Goal: Task Accomplishment & Management: Manage account settings

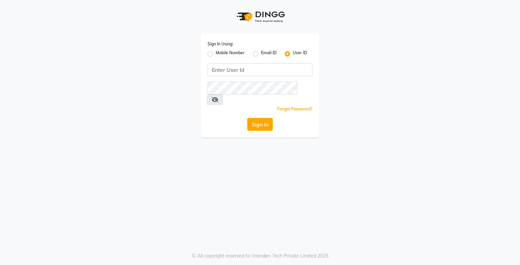
click at [215, 52] on label "Mobile Number" at bounding box center [229, 54] width 29 height 8
click at [215, 52] on input "Mobile Number" at bounding box center [217, 52] width 4 height 4
radio input "true"
radio input "false"
click at [254, 73] on input "Username" at bounding box center [271, 69] width 82 height 13
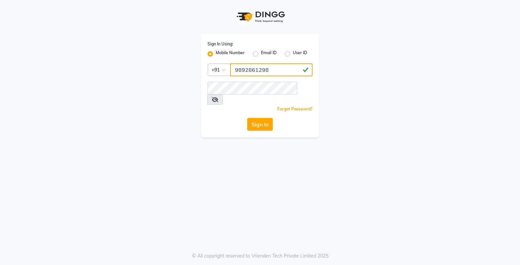
click at [276, 69] on input "9892861298" at bounding box center [271, 69] width 82 height 13
type input "9"
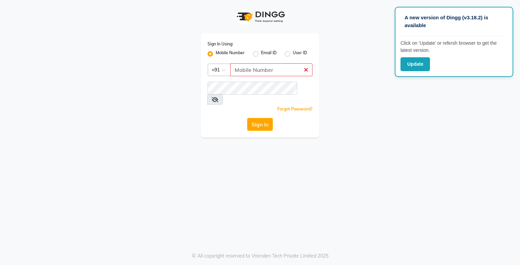
click at [261, 53] on label "Email ID" at bounding box center [269, 54] width 16 height 8
click at [261, 53] on input "Email ID" at bounding box center [263, 52] width 4 height 4
radio input "true"
radio input "false"
click at [244, 68] on input "Username" at bounding box center [259, 69] width 105 height 13
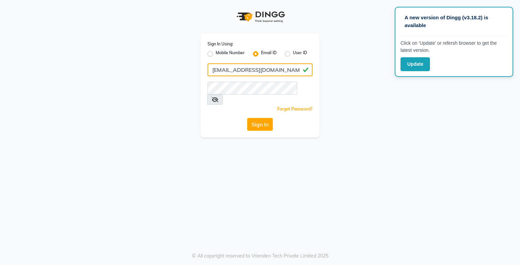
type input "[EMAIL_ADDRESS][DOMAIN_NAME]"
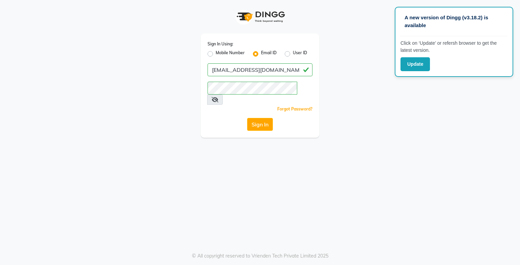
click at [215, 53] on label "Mobile Number" at bounding box center [229, 54] width 29 height 8
click at [215, 53] on input "Mobile Number" at bounding box center [217, 52] width 4 height 4
radio input "true"
radio input "false"
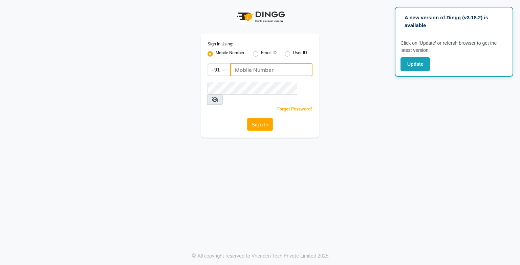
click at [276, 71] on input "Username" at bounding box center [271, 69] width 82 height 13
type input "9773111531"
click at [247, 118] on button "Sign In" at bounding box center [260, 124] width 26 height 13
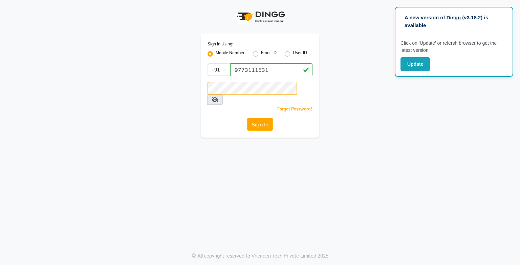
click at [247, 118] on button "Sign In" at bounding box center [260, 124] width 26 height 13
click at [218, 97] on icon at bounding box center [214, 99] width 7 height 5
click at [259, 118] on button "Sign In" at bounding box center [260, 124] width 26 height 13
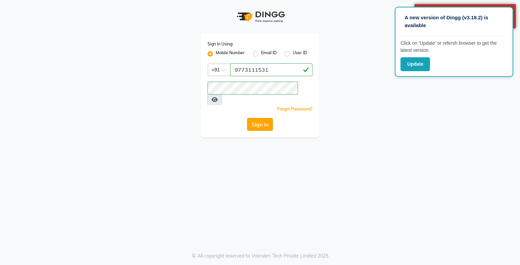
click at [258, 118] on button "Sign In" at bounding box center [260, 124] width 26 height 13
click at [247, 118] on button "Sign In" at bounding box center [260, 124] width 26 height 13
